Goal: Transaction & Acquisition: Book appointment/travel/reservation

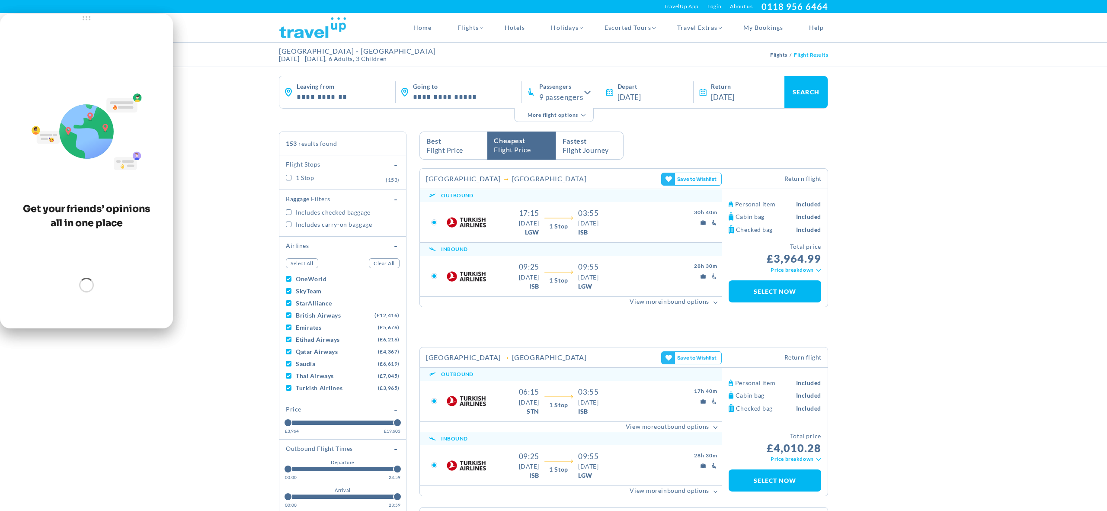
drag, startPoint x: 74, startPoint y: 32, endPoint x: 156, endPoint y: 112, distance: 114.4
click at [156, 112] on div "Get your friends’ opinions all in one place" at bounding box center [86, 171] width 173 height 314
drag, startPoint x: 110, startPoint y: 80, endPoint x: 112, endPoint y: 75, distance: 5.5
click at [112, 79] on div "Get your friends’ opinions all in one place" at bounding box center [86, 175] width 138 height 306
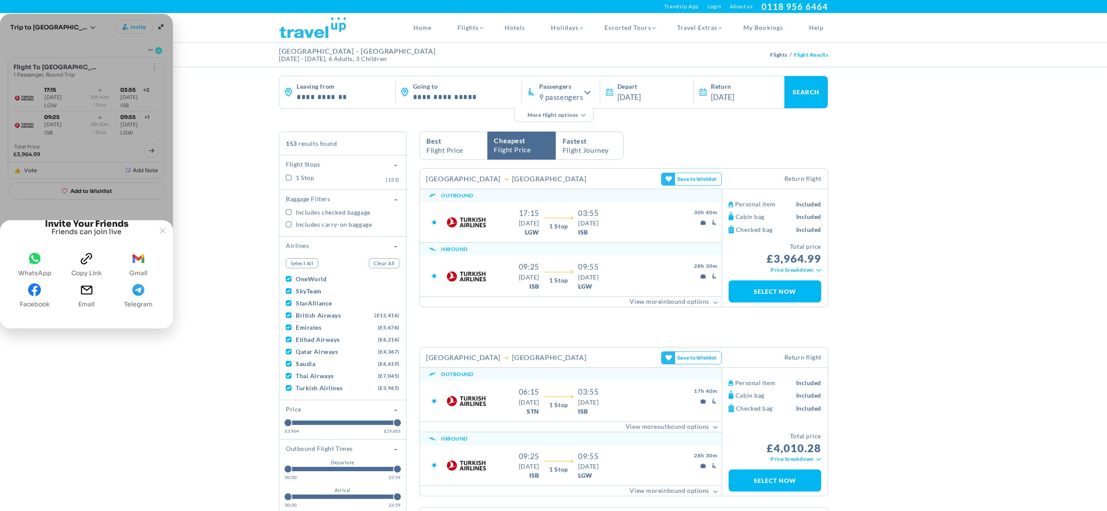
click at [79, 267] on button "clipboard Copy link" at bounding box center [86, 264] width 37 height 31
click at [28, 262] on icon "whatsapp" at bounding box center [34, 258] width 13 height 13
drag, startPoint x: 176, startPoint y: 427, endPoint x: 181, endPoint y: 424, distance: 5.8
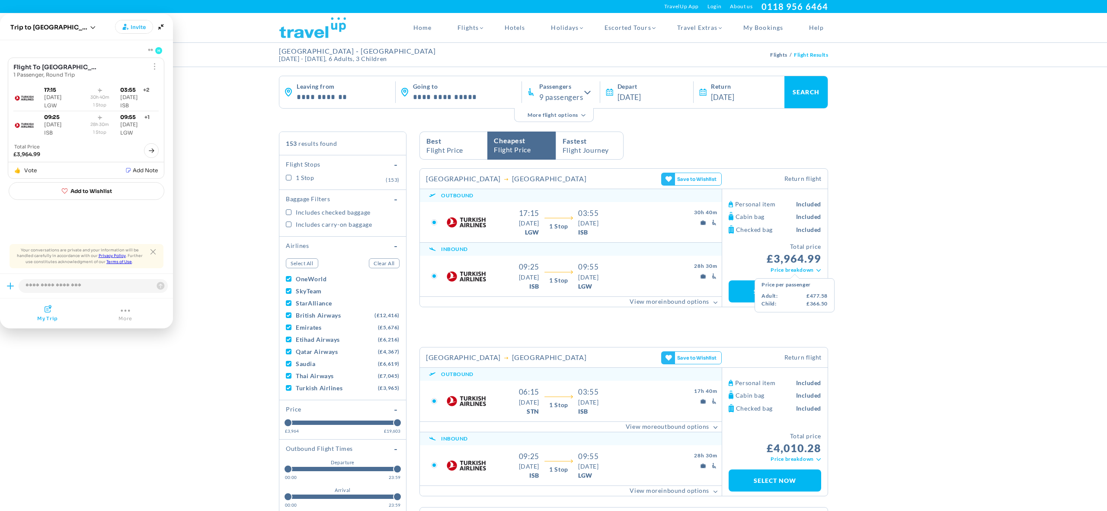
click at [788, 272] on link "Price Breakdown" at bounding box center [794, 270] width 54 height 8
click at [689, 299] on link "View More view less Inbound Options" at bounding box center [571, 301] width 302 height 10
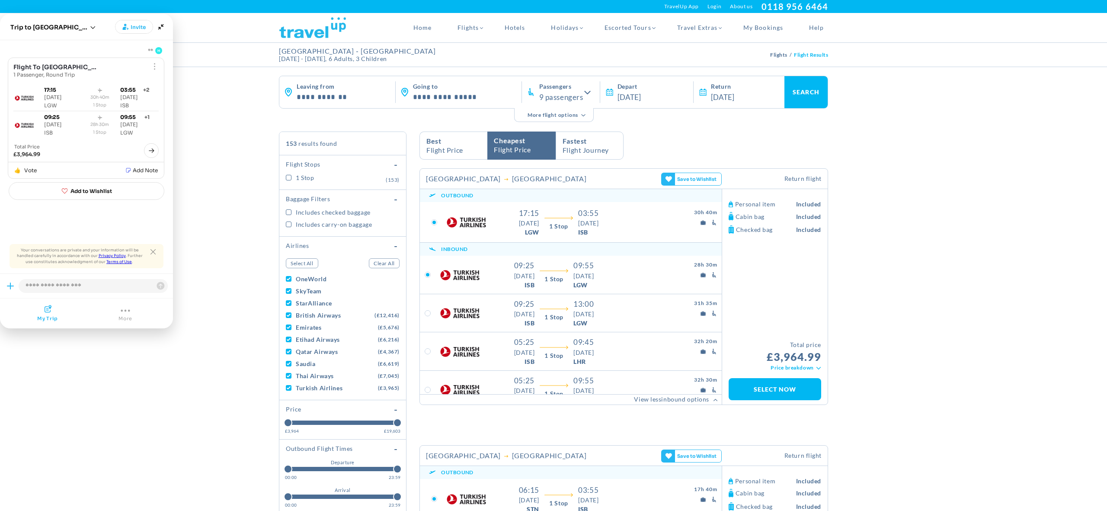
click at [558, 220] on div at bounding box center [558, 218] width 39 height 8
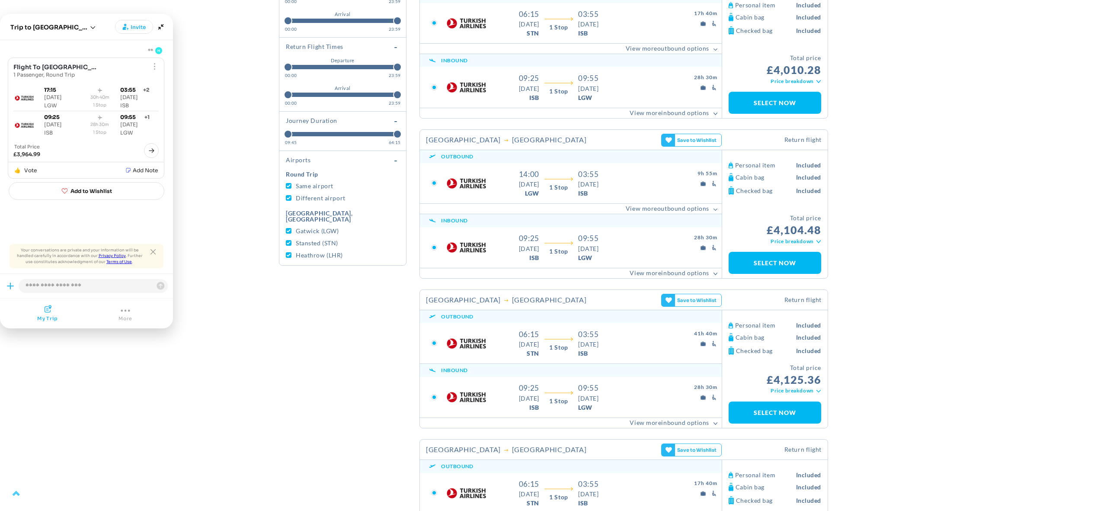
scroll to position [495, 0]
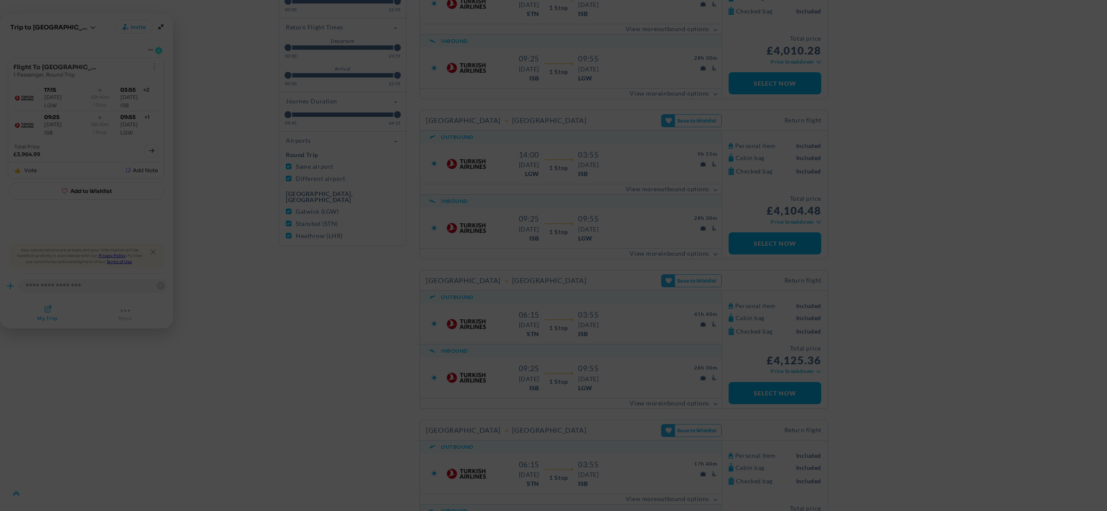
click at [675, 249] on div "Overlay" at bounding box center [553, 255] width 1107 height 511
click at [445, 147] on yld-tag-host-campaign "Overlay" at bounding box center [445, 147] width 0 height 0
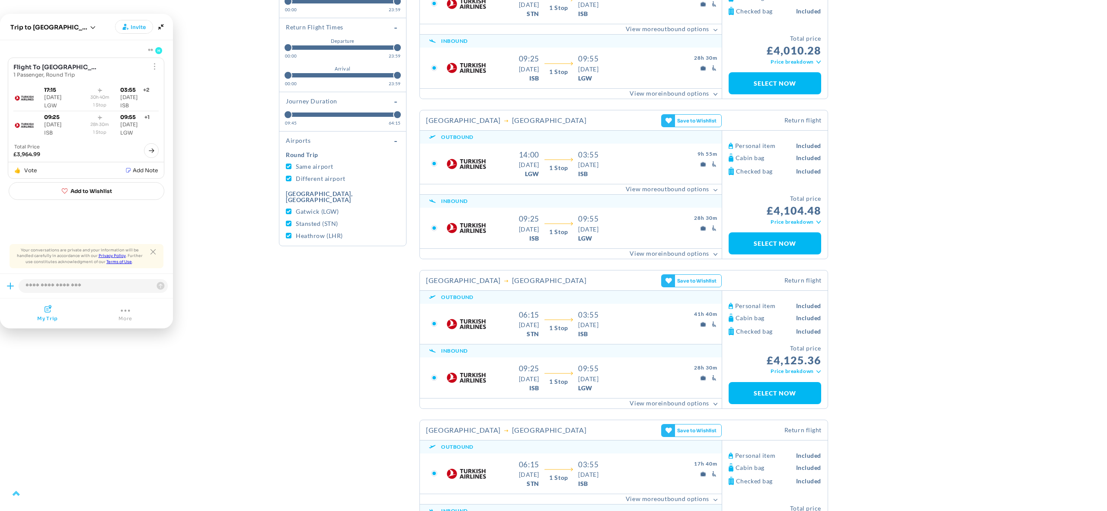
scroll to position [93, 0]
